Goal: Ask a question: Seek information or help from site administrators or community

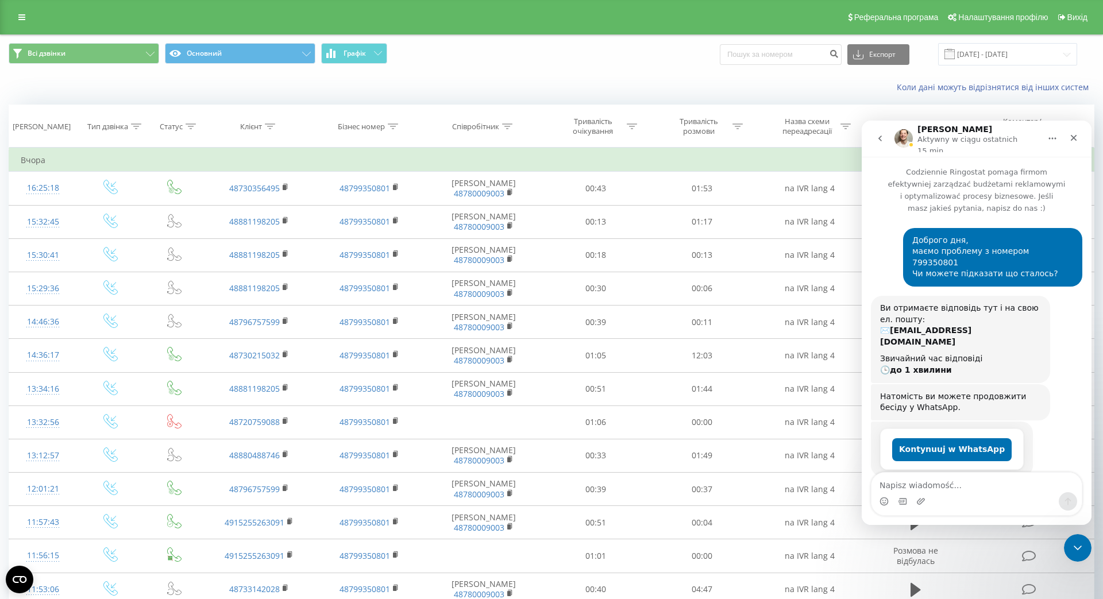
scroll to position [212, 0]
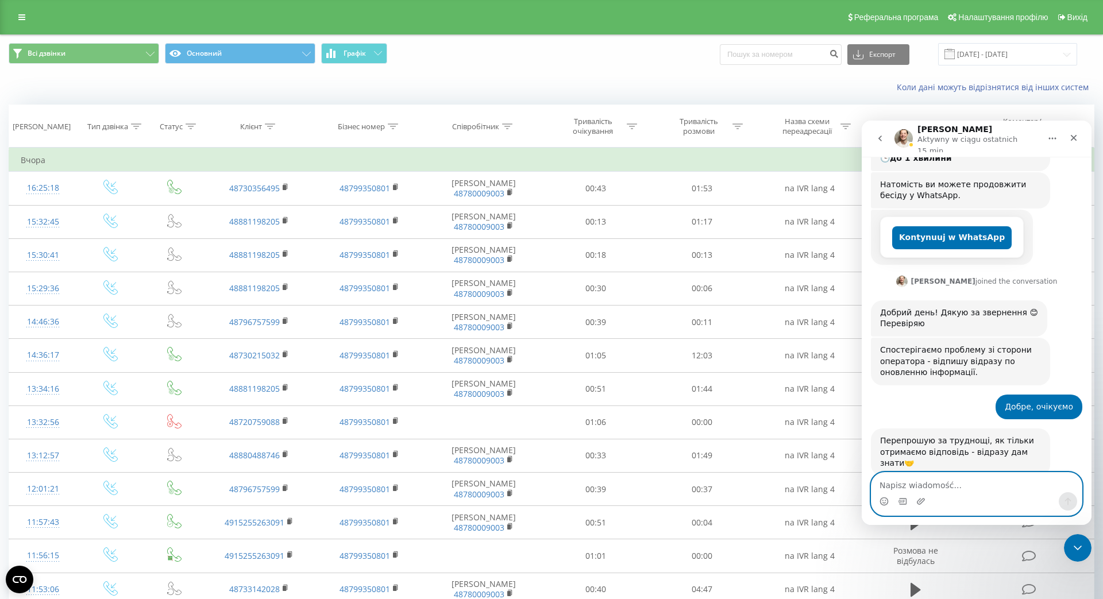
click at [1005, 490] on textarea "Napisz wiadomość..." at bounding box center [977, 483] width 210 height 20
click at [968, 492] on div "Komunikator Intercom" at bounding box center [977, 501] width 210 height 18
click at [958, 484] on textarea "Napisz wiadomość..." at bounding box center [977, 483] width 210 height 20
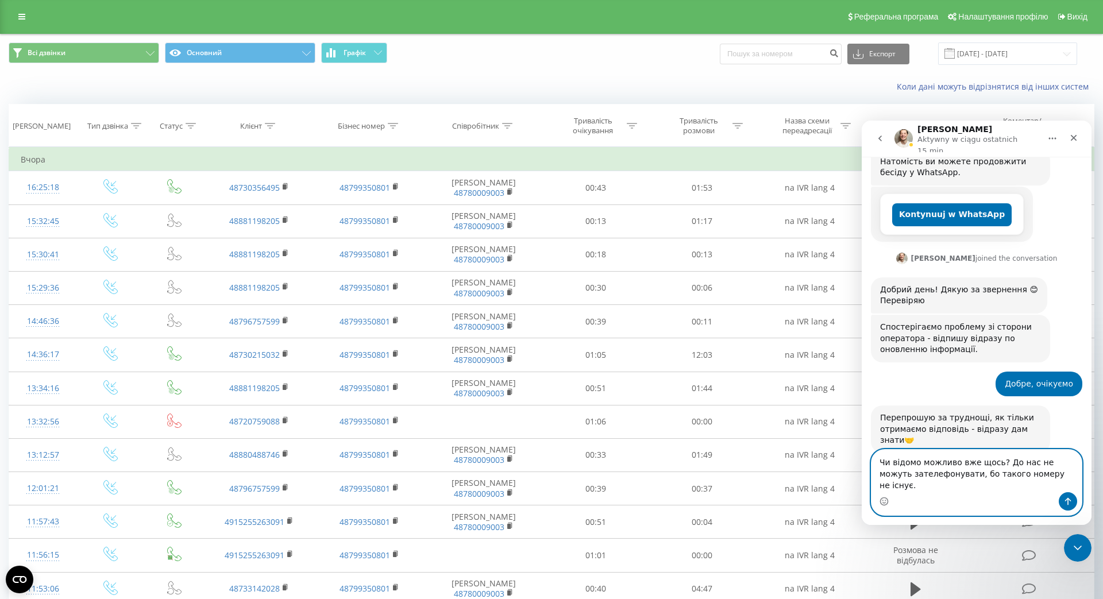
scroll to position [247, 0]
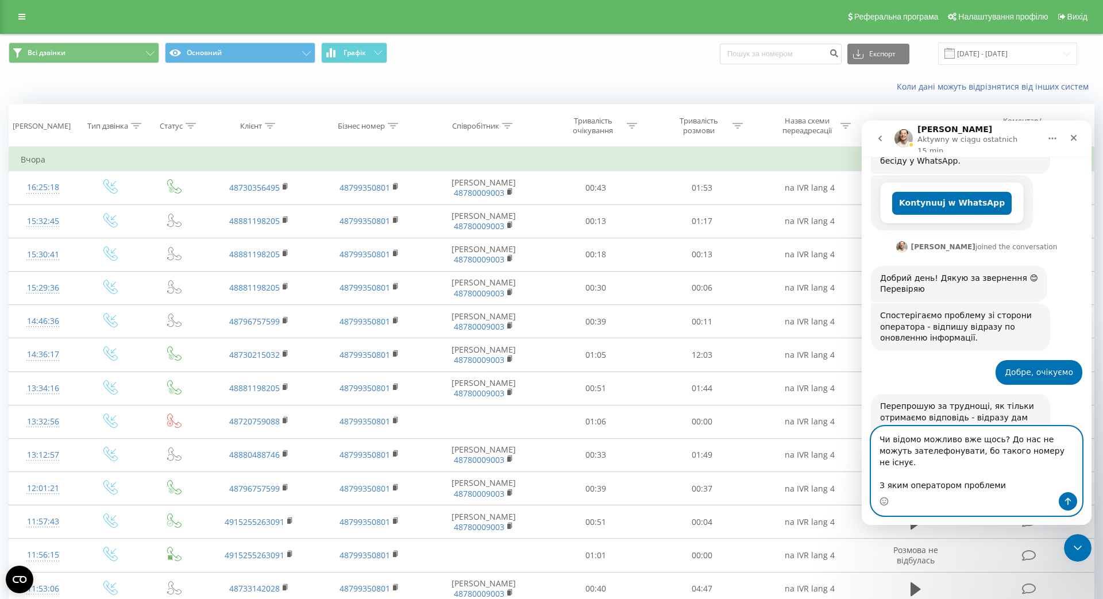
type textarea "Чи відомо можливо вже щось? До нас не можуть зателефонувати, бо такого номеру н…"
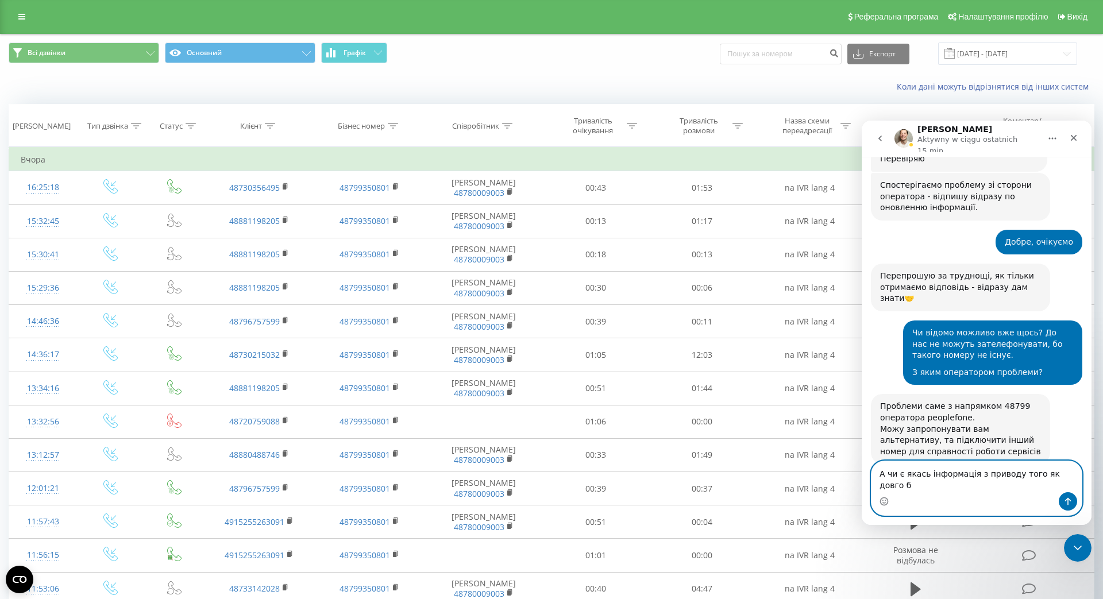
scroll to position [365, 0]
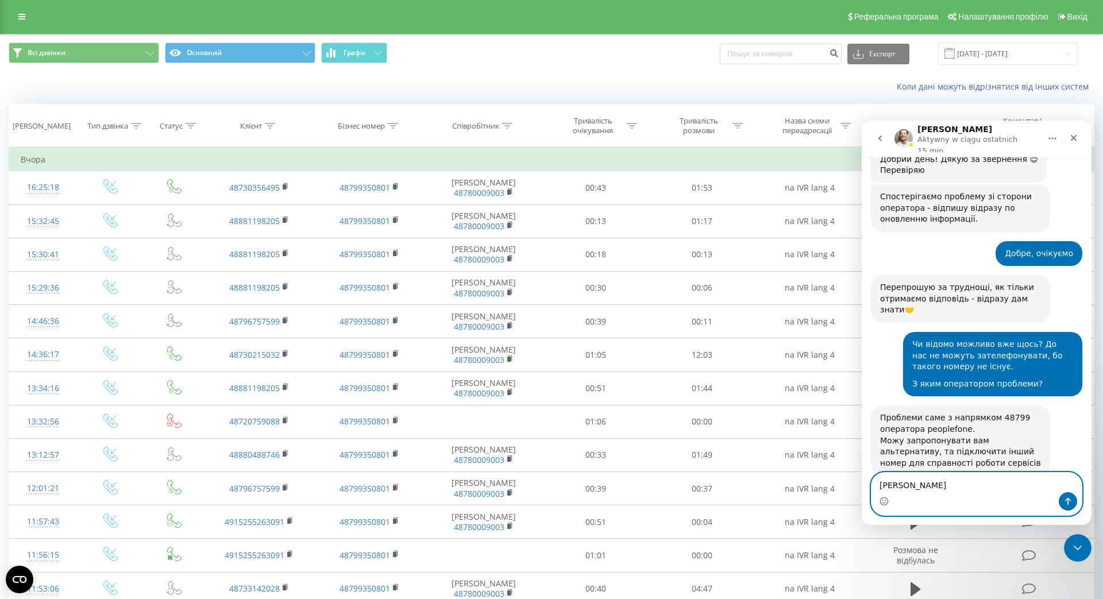
type textarea "[PERSON_NAME]"
drag, startPoint x: 961, startPoint y: 490, endPoint x: 892, endPoint y: 488, distance: 69.5
click at [892, 488] on textarea "Чи цей оператор" at bounding box center [977, 483] width 210 height 20
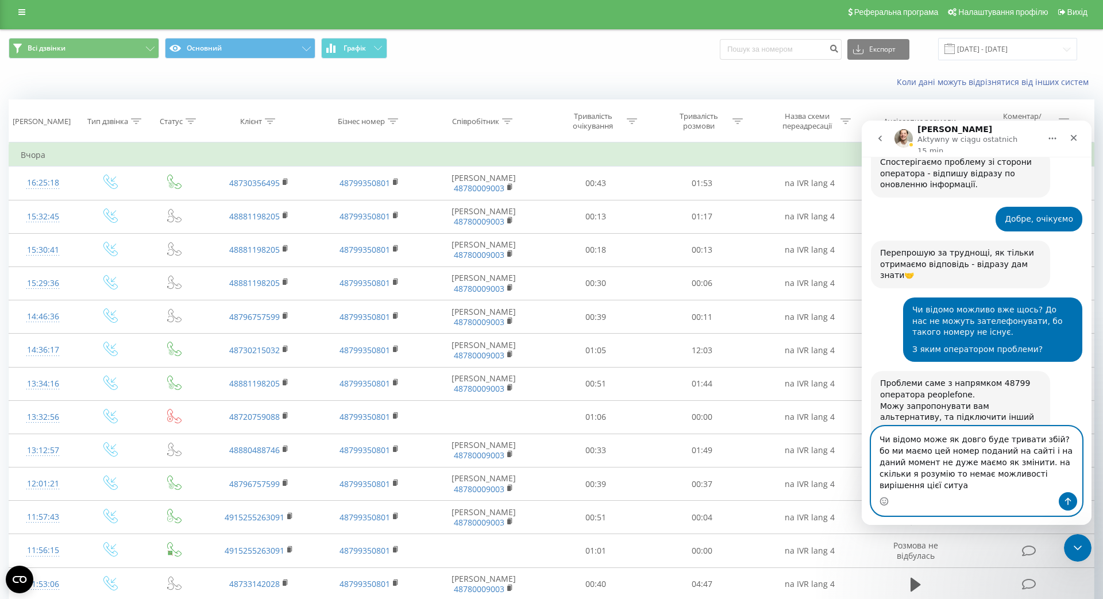
scroll to position [411, 0]
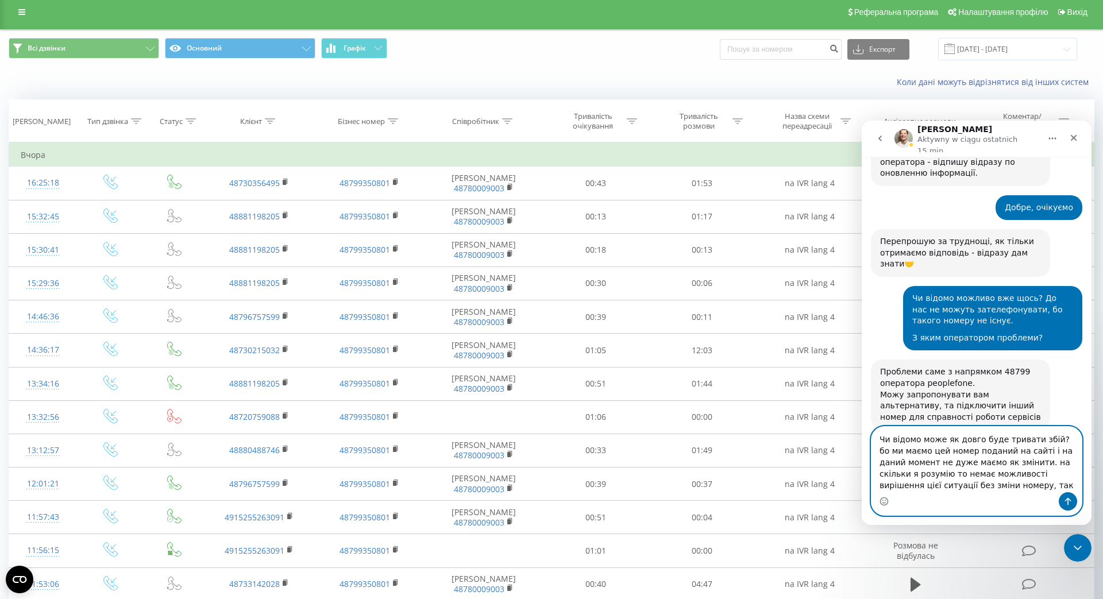
type textarea "Чи відомо може як довго буде тривати збій? бо ми маємо цей номер поданий на сай…"
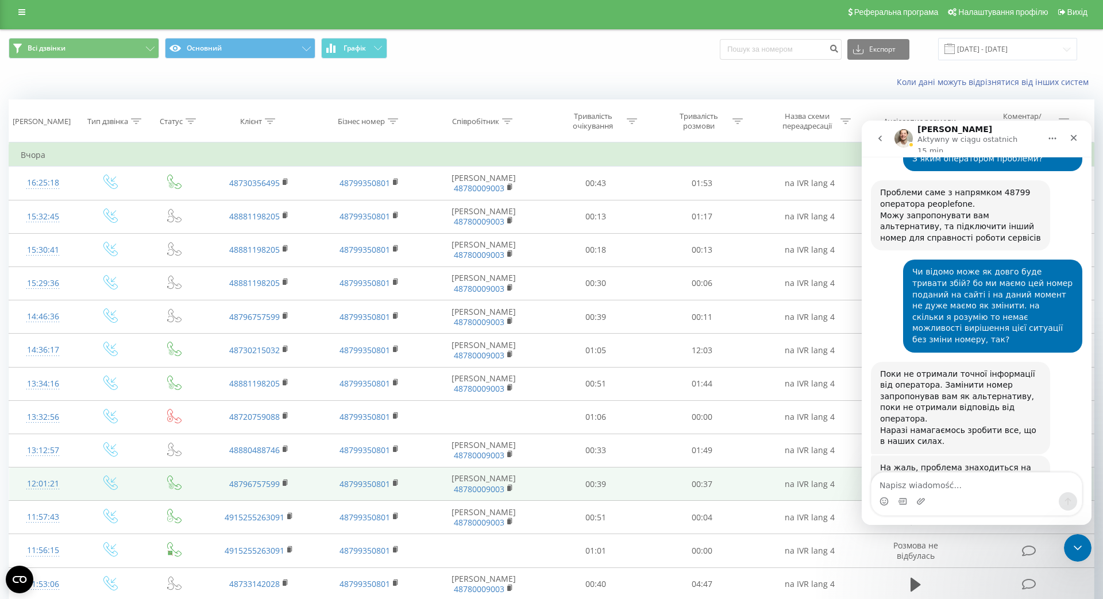
scroll to position [674, 0]
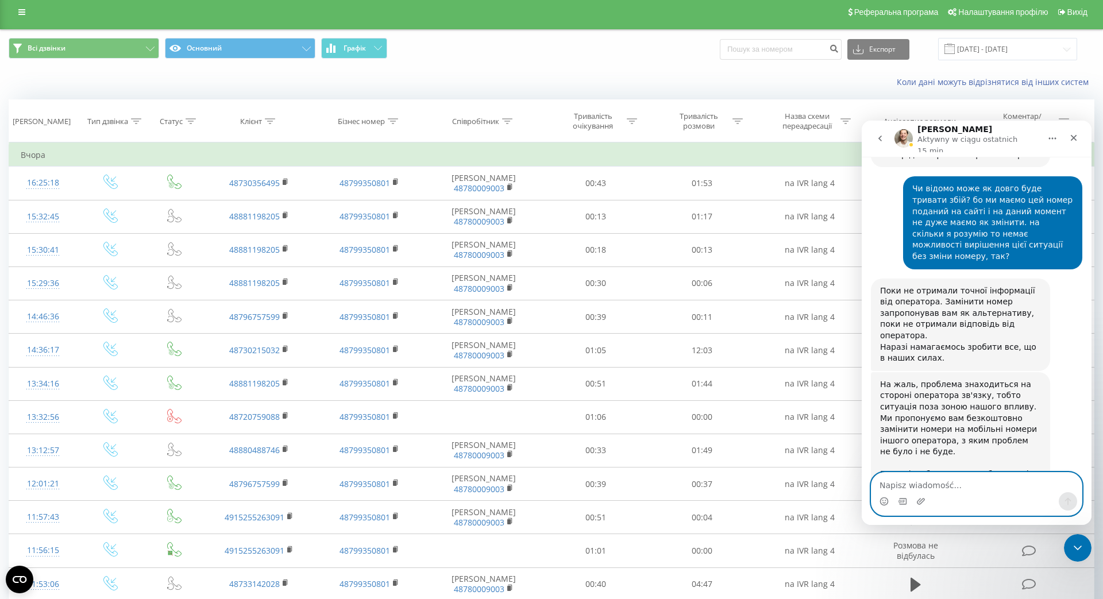
click at [998, 487] on textarea "Napisz wiadomość..." at bounding box center [977, 483] width 210 height 20
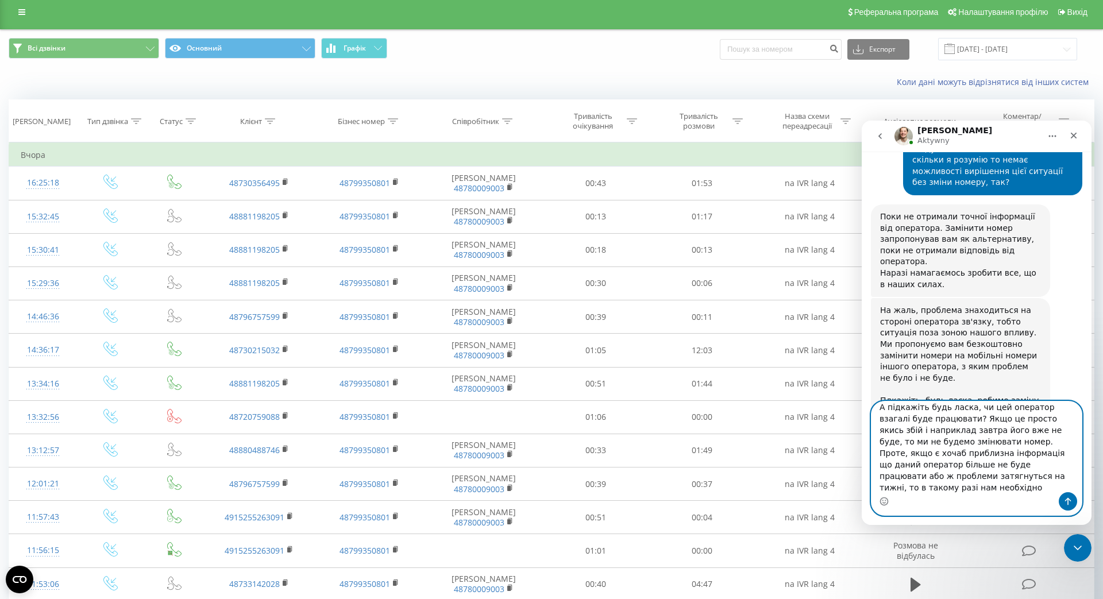
scroll to position [745, 0]
type textarea "А підкажіть будь ласка, чи цей оператор взагалі буде працювати? Якщо це просто …"
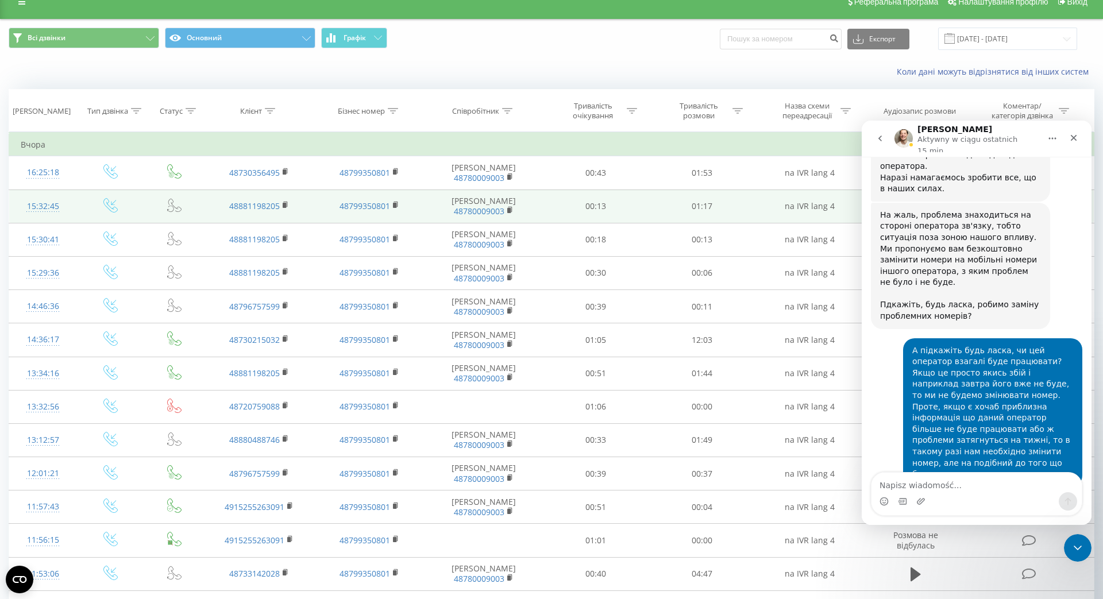
scroll to position [8, 0]
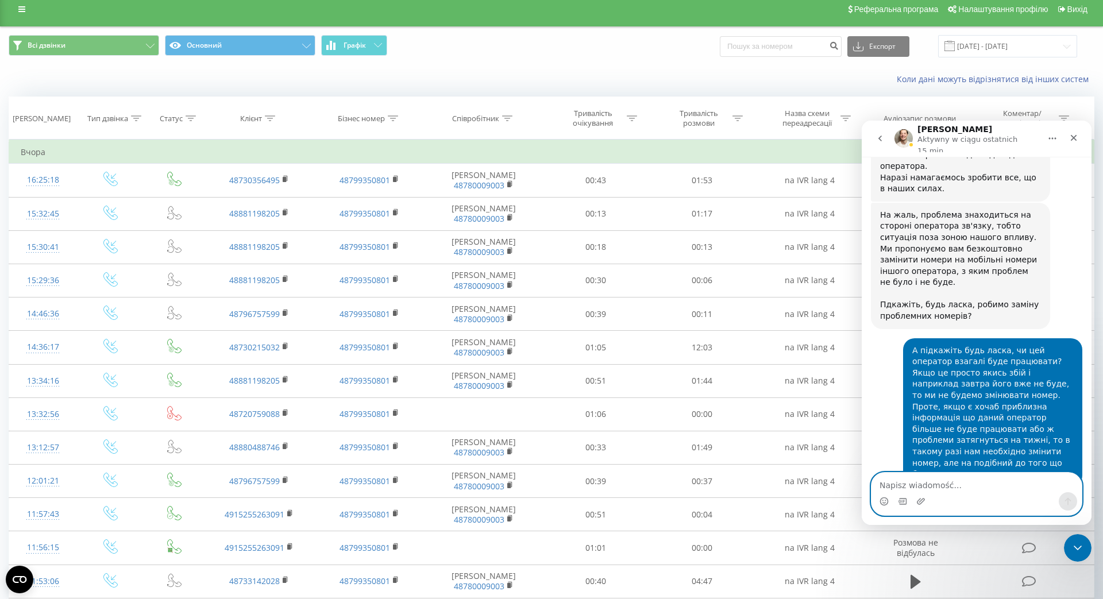
click at [960, 484] on textarea "Napisz wiadomość..." at bounding box center [977, 483] width 210 height 20
type textarea "Дякую, очікую"
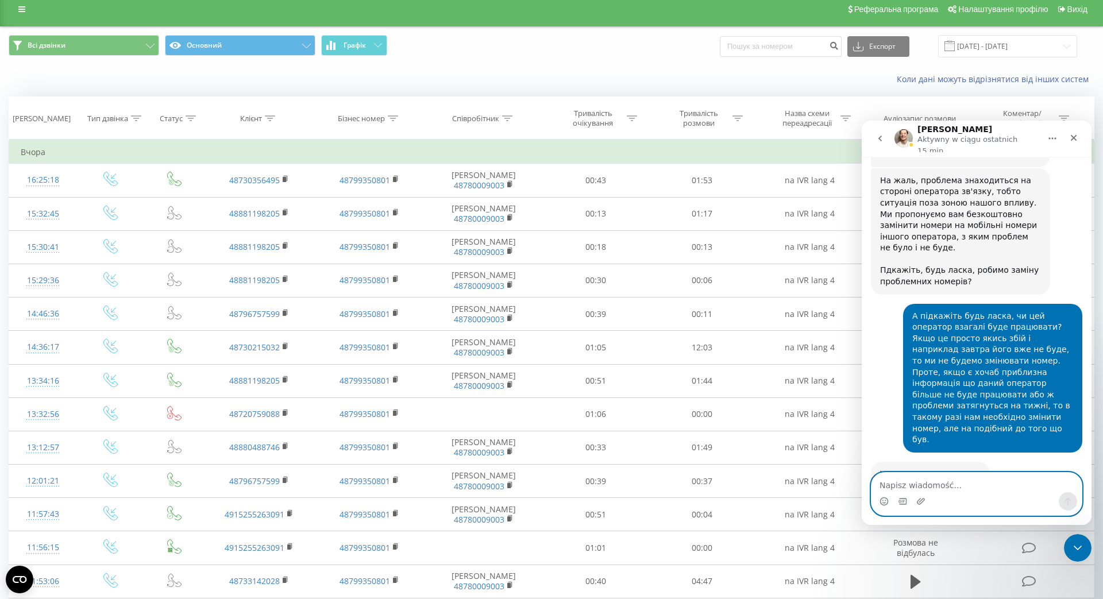
scroll to position [6, 0]
